Goal: Information Seeking & Learning: Learn about a topic

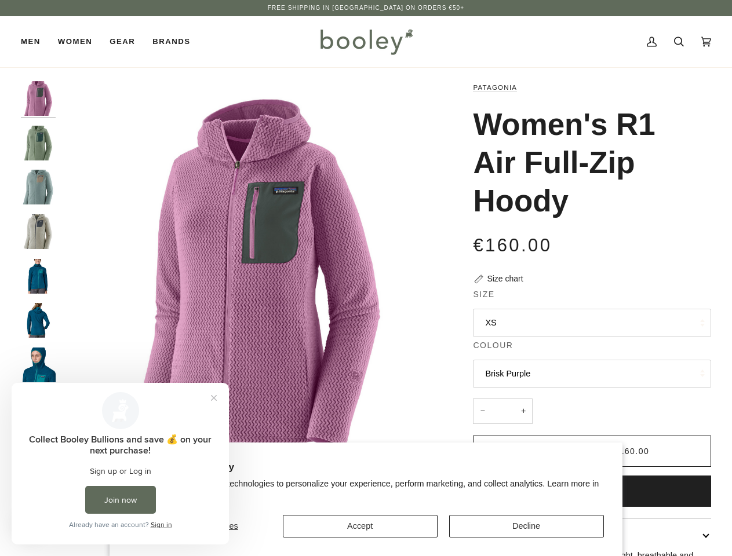
click at [366, 278] on img "Patagonia Women's R1 Air Full-Zip Hoody Brisk Purple - Booley Galway" at bounding box center [256, 276] width 391 height 391
click at [360, 526] on button "Accept" at bounding box center [360, 526] width 155 height 23
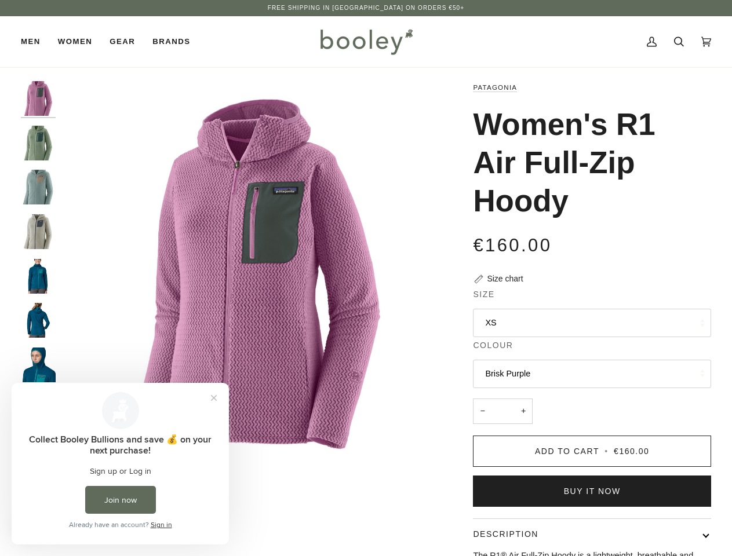
click at [526, 526] on button "Description" at bounding box center [592, 534] width 238 height 31
click at [257, 276] on img "Patagonia Women's R1 Air Full-Zip Hoody Brisk Purple - Booley Galway" at bounding box center [256, 276] width 391 height 391
click at [38, 99] on img "Patagonia Women's R1 Air Full-Zip Hoody Brisk Purple - Booley Galway" at bounding box center [38, 98] width 35 height 35
click at [38, 143] on img "Patagonia Women's R1 Air Full-Zip Hoody Ellwood Green - Booley Galway" at bounding box center [38, 143] width 35 height 35
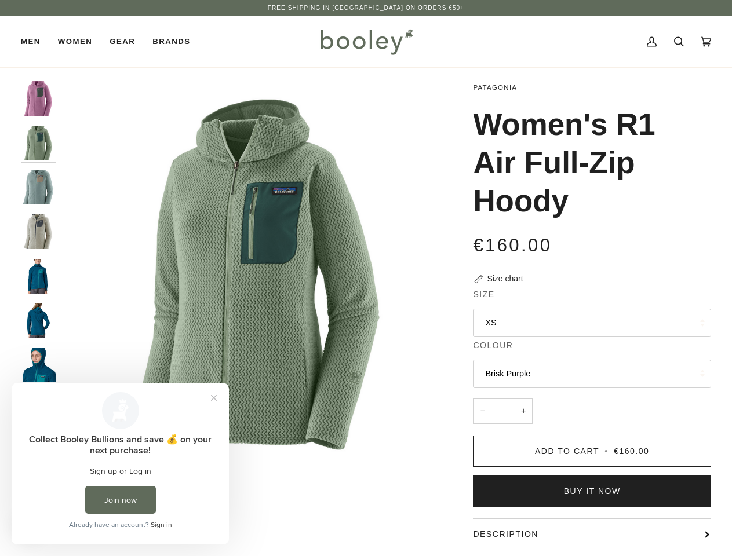
click at [38, 187] on img "Patagonia Women's R1 Air Full-Zip Hoody Thermal Blue - Booley Galway" at bounding box center [38, 187] width 35 height 35
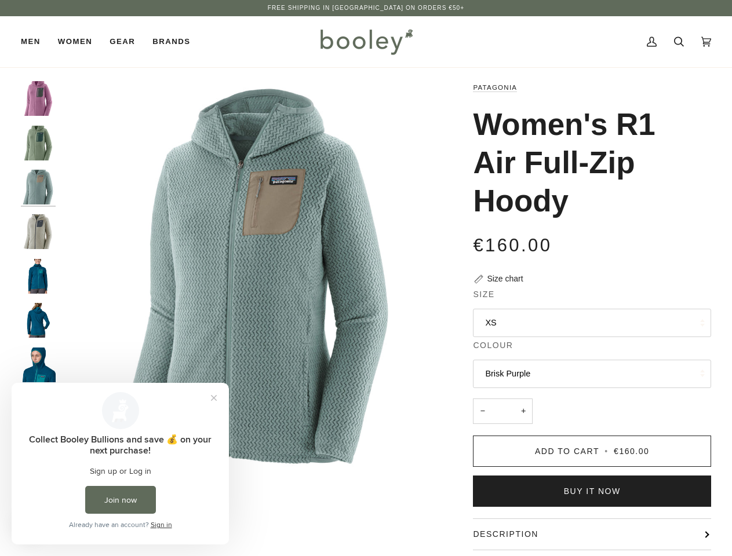
click at [38, 232] on img "Patagonia Women's R1 Air Full-Zip Hoody Wool White - Booley Galway" at bounding box center [38, 231] width 35 height 35
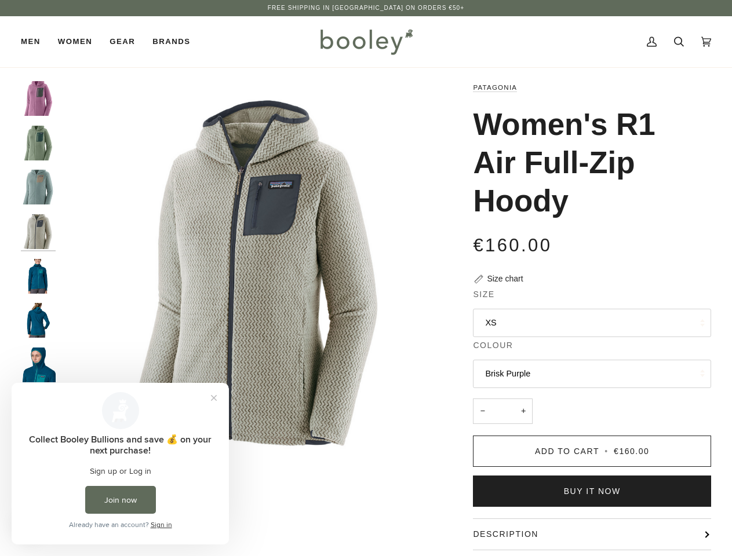
click at [38, 276] on img "Patagonia Women's R1 Air Full-Zip Hoody - Booley Galway" at bounding box center [38, 276] width 35 height 35
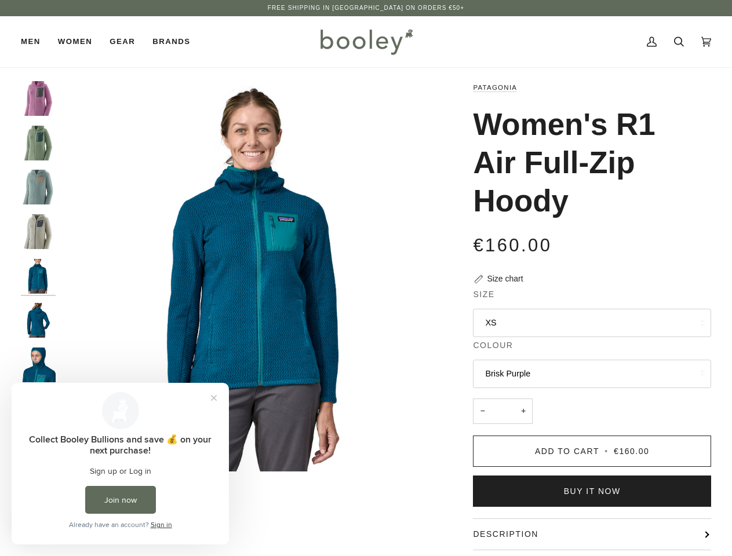
click at [38, 320] on img "Patagonia Women's R1 Air Full-Zip Hoody - Booley Galway" at bounding box center [38, 320] width 35 height 35
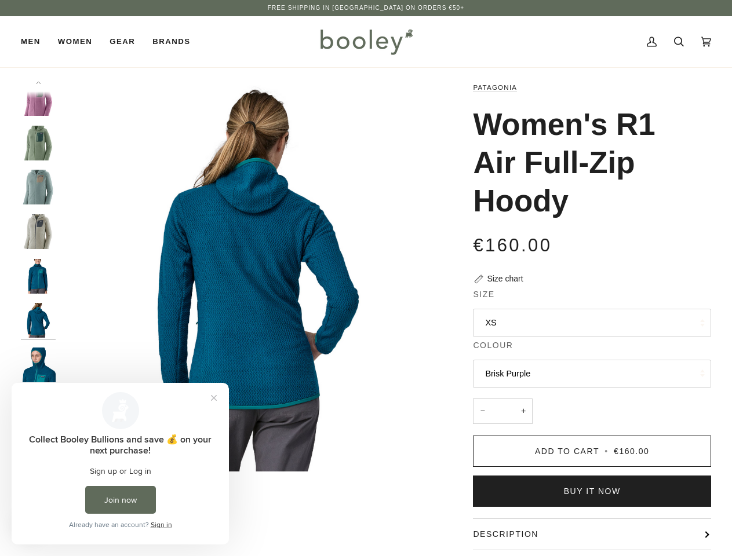
scroll to position [44, 0]
